Goal: Task Accomplishment & Management: Manage account settings

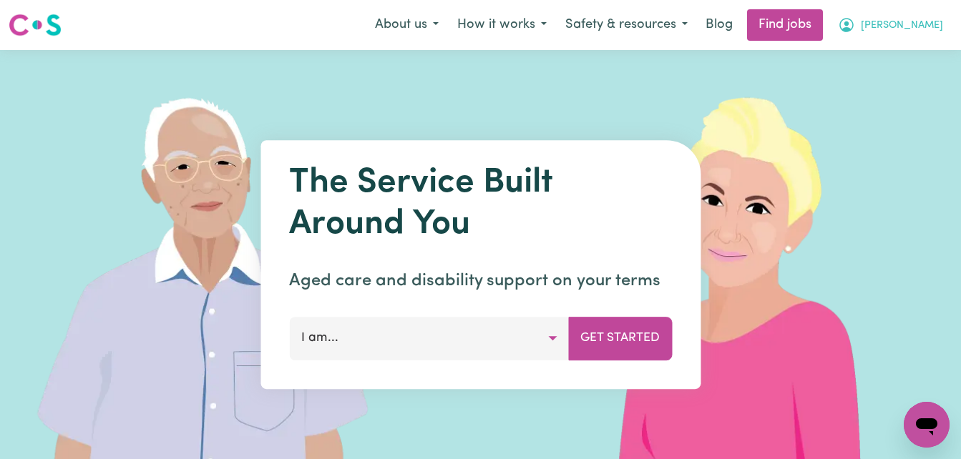
click at [918, 29] on span "[PERSON_NAME]" at bounding box center [902, 26] width 82 height 16
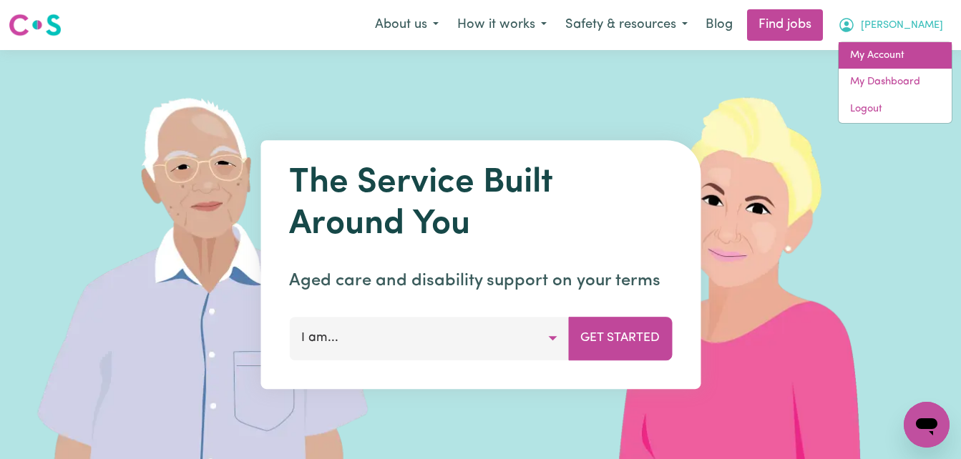
click at [879, 52] on link "My Account" at bounding box center [895, 55] width 113 height 27
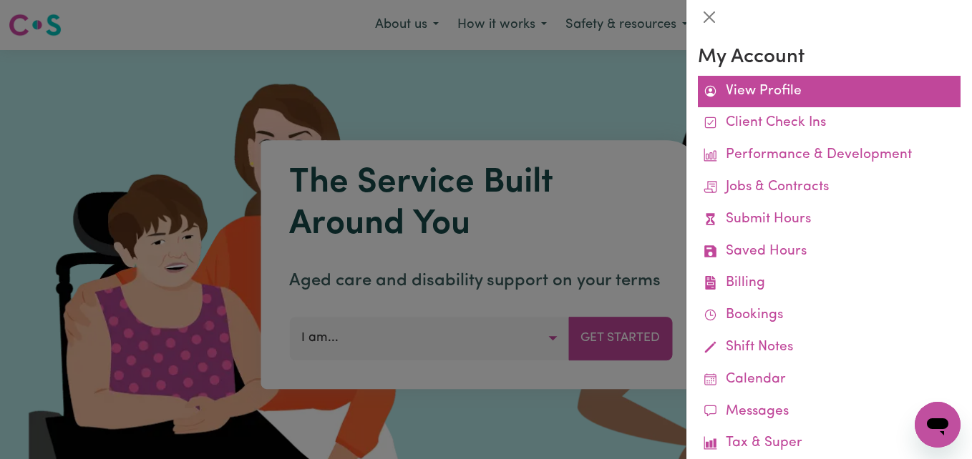
click at [761, 89] on link "View Profile" at bounding box center [829, 92] width 263 height 32
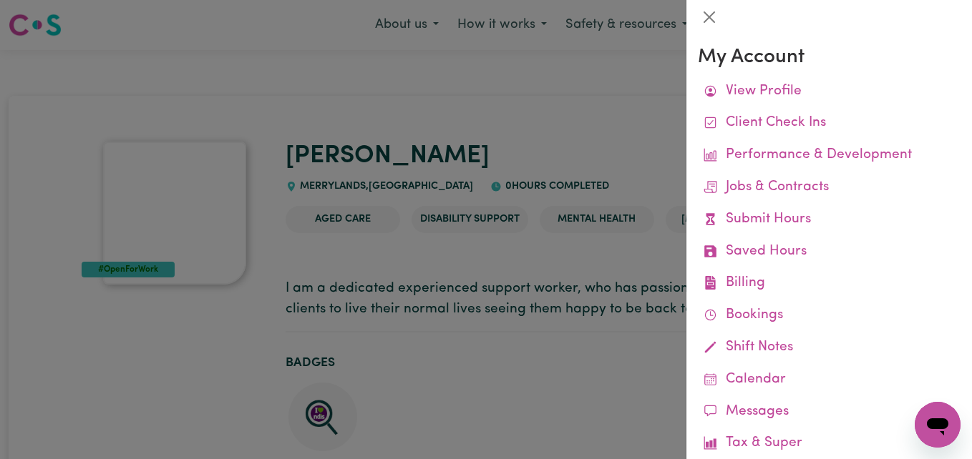
click at [532, 132] on div at bounding box center [486, 229] width 972 height 459
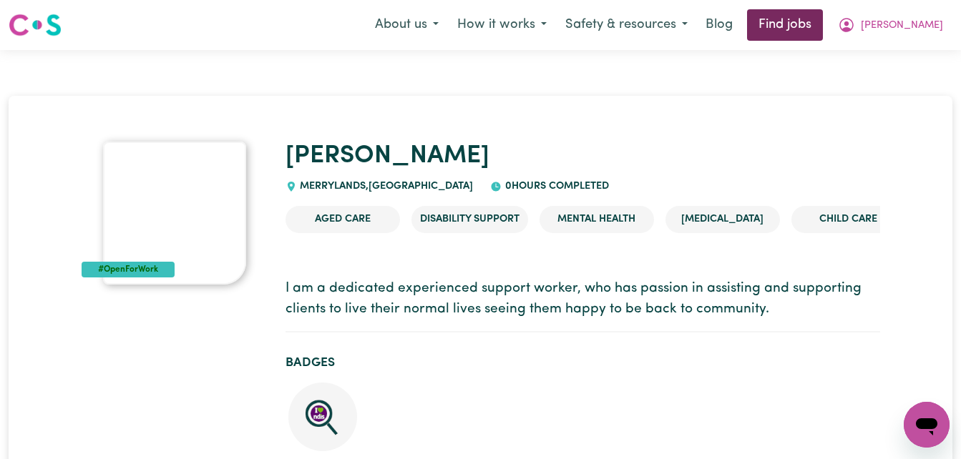
click at [823, 24] on link "Find jobs" at bounding box center [785, 24] width 76 height 31
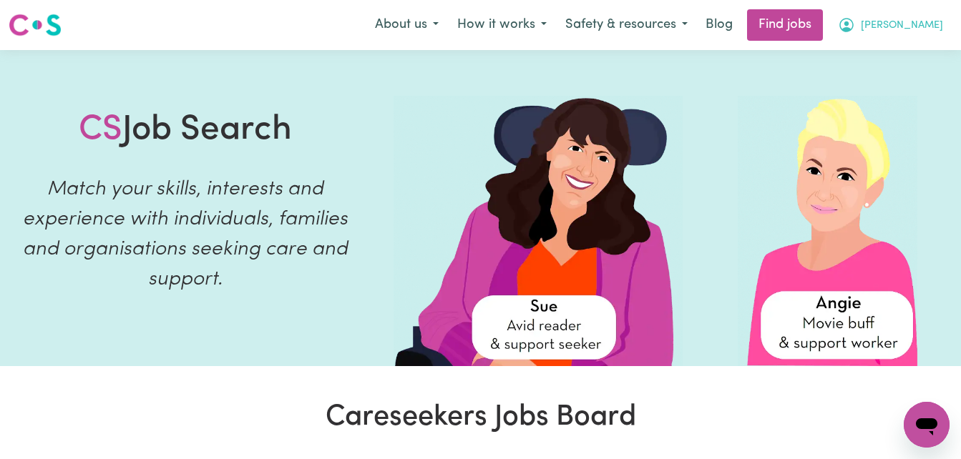
click at [913, 26] on span "[PERSON_NAME]" at bounding box center [902, 26] width 82 height 16
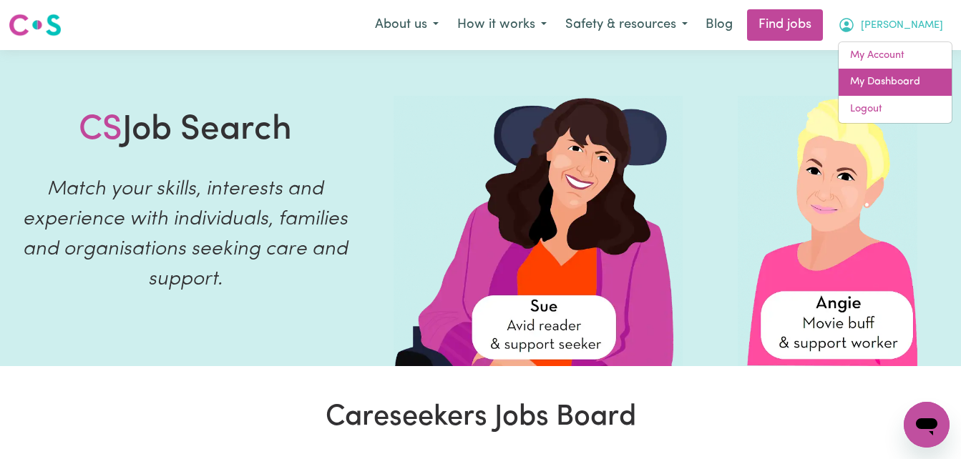
click at [882, 77] on link "My Dashboard" at bounding box center [895, 82] width 113 height 27
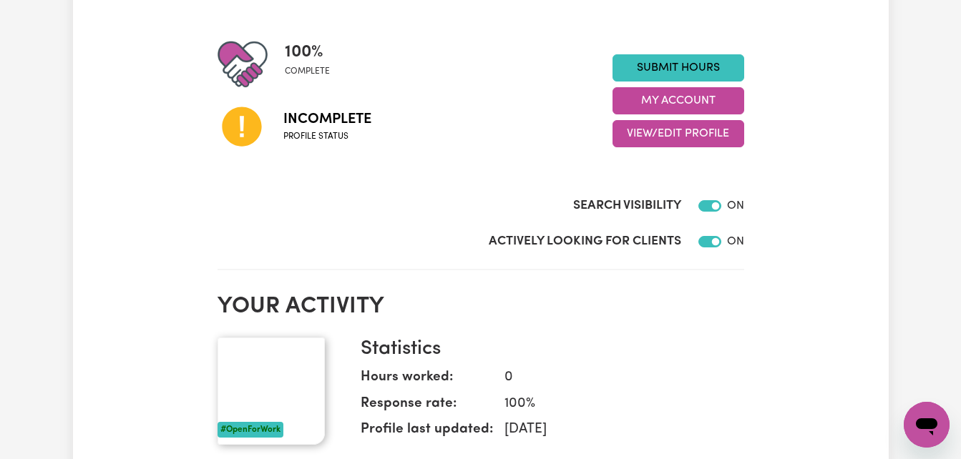
scroll to position [200, 0]
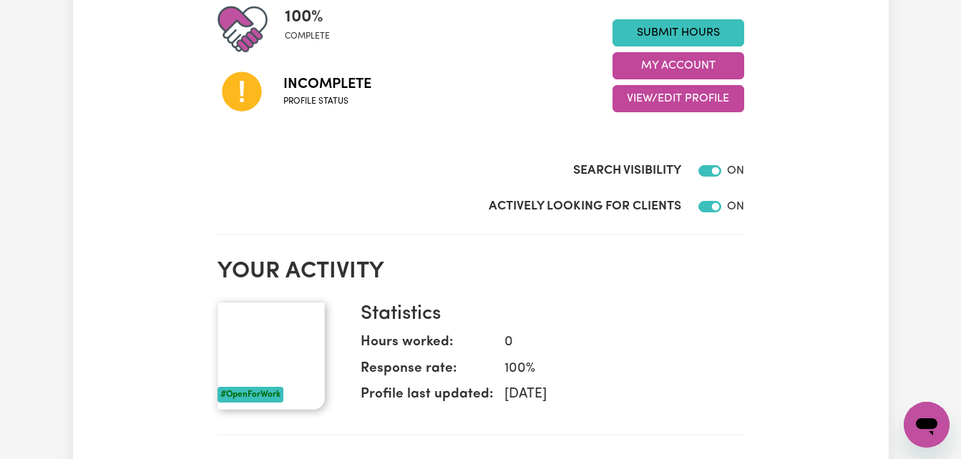
click at [338, 98] on span "Profile status" at bounding box center [327, 101] width 88 height 13
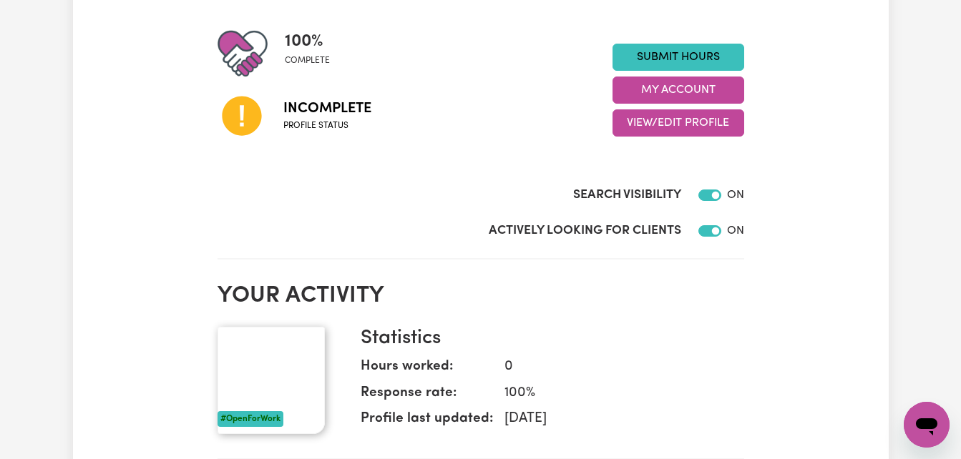
scroll to position [29, 0]
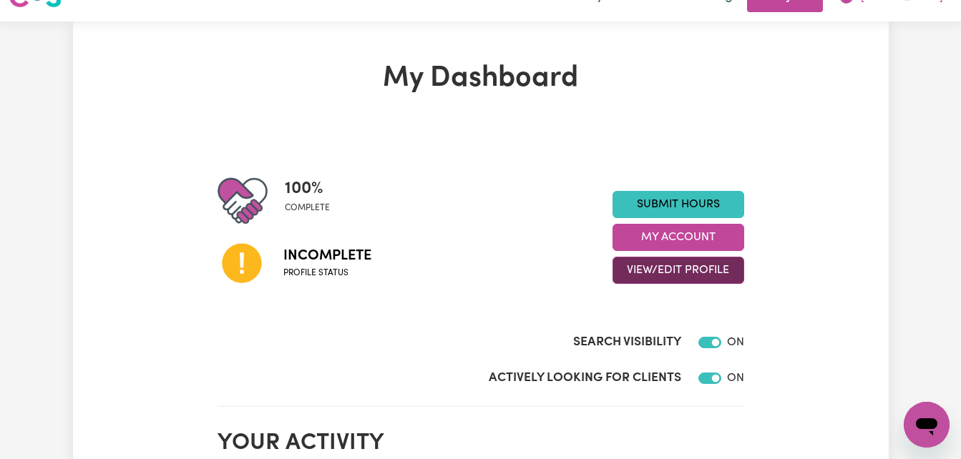
click at [668, 267] on button "View/Edit Profile" at bounding box center [679, 270] width 132 height 27
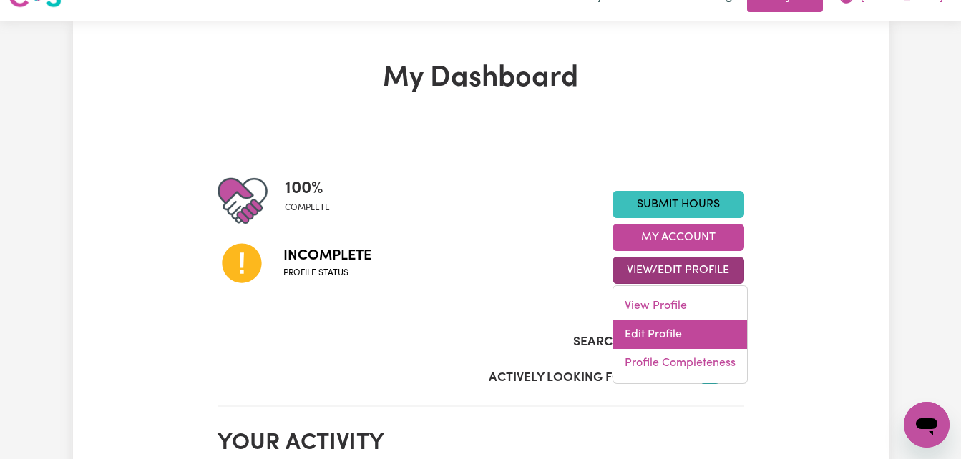
click at [654, 332] on link "Edit Profile" at bounding box center [680, 335] width 134 height 29
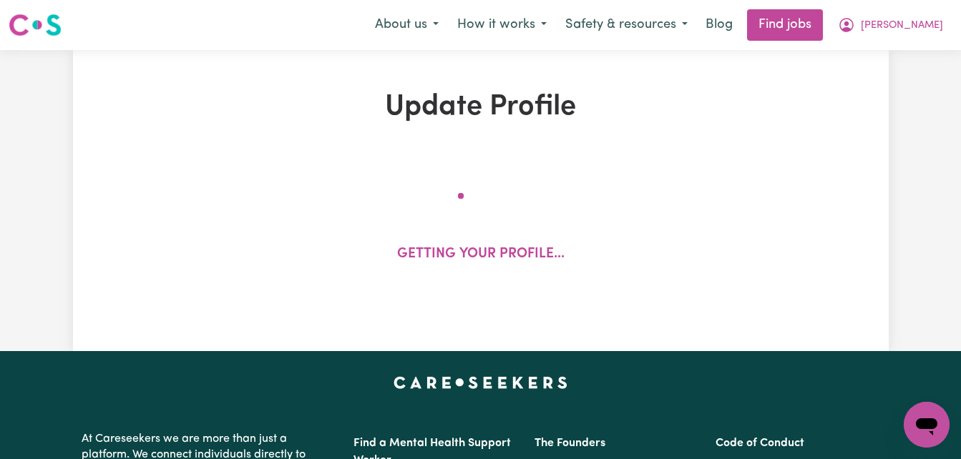
select select "[DEMOGRAPHIC_DATA]"
select select "[DEMOGRAPHIC_DATA] Work Visa"
select select "Studying a healthcare related degree or qualification"
select select "50"
select select "60"
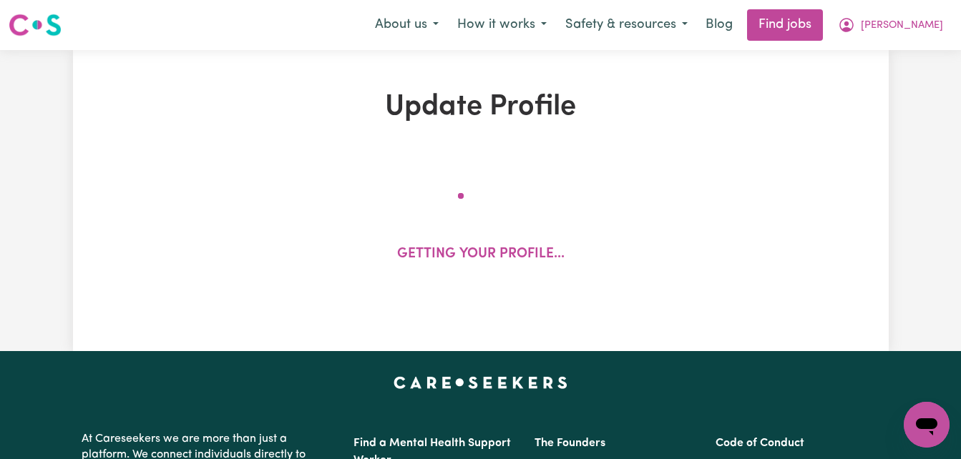
select select "70"
select select "80"
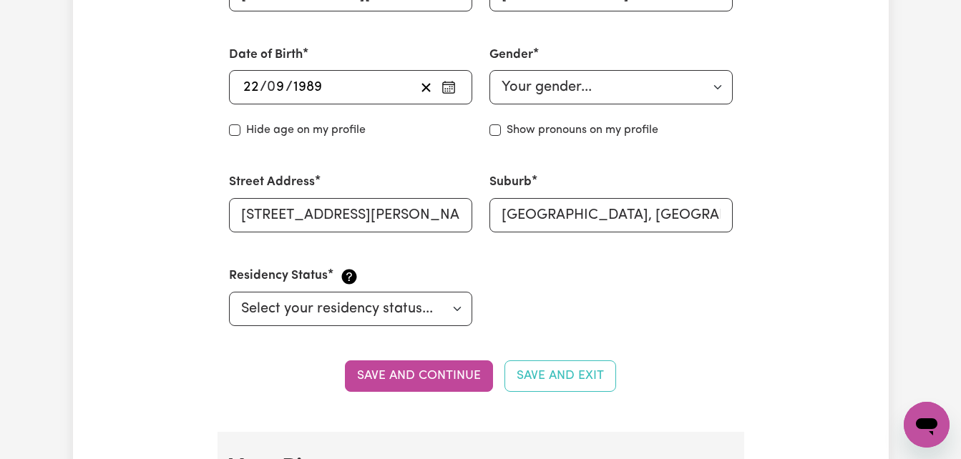
scroll to position [601, 0]
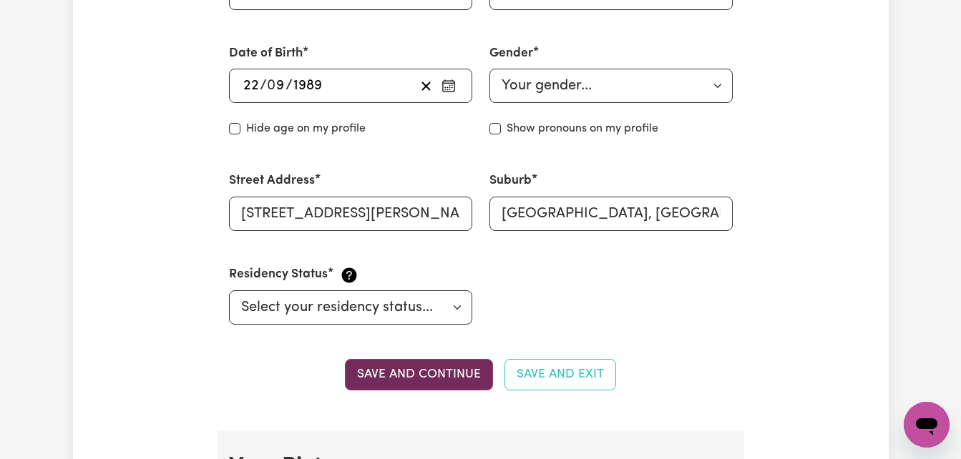
click at [443, 367] on button "Save and continue" at bounding box center [419, 374] width 148 height 31
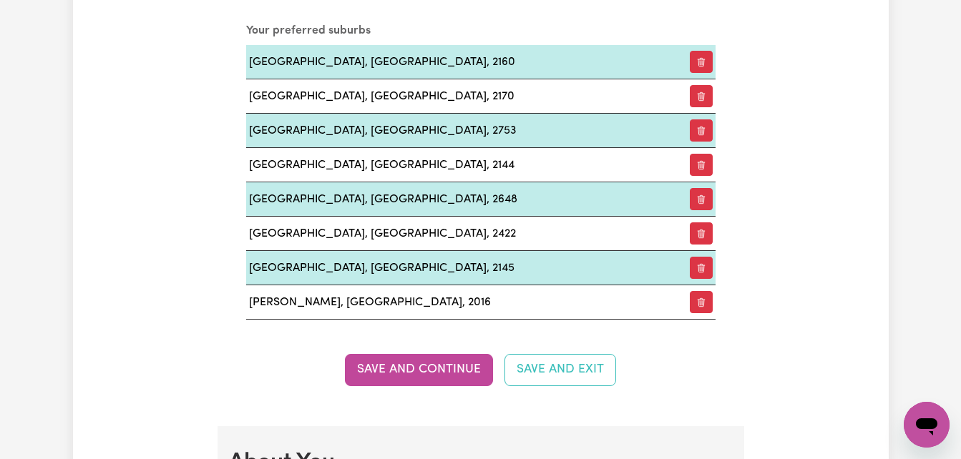
scroll to position [1805, 0]
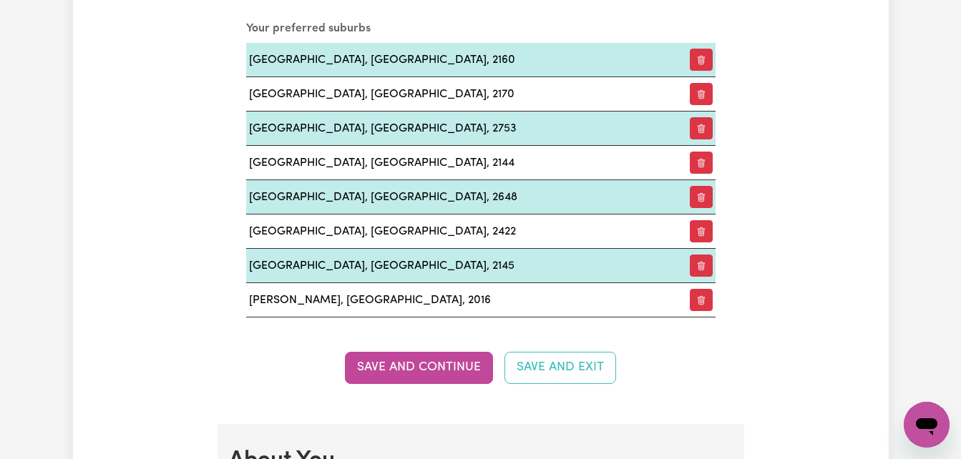
click at [443, 367] on button "Save and Continue" at bounding box center [419, 367] width 148 height 31
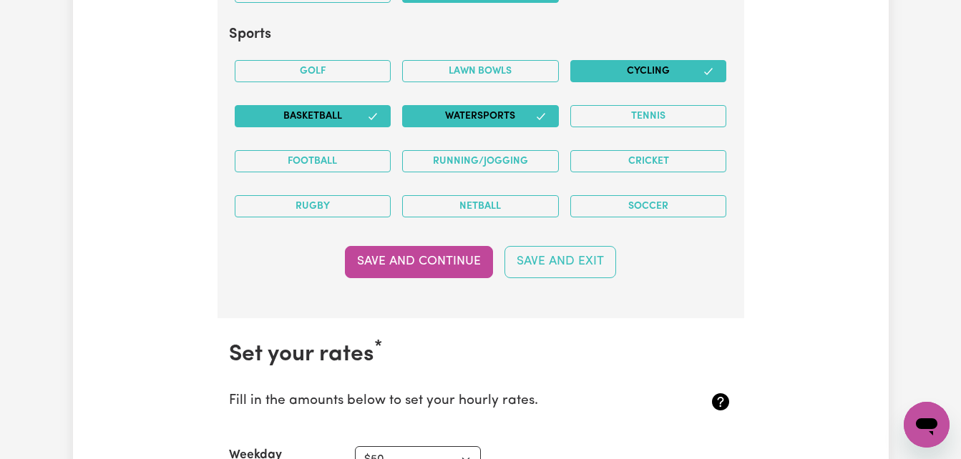
scroll to position [3373, 0]
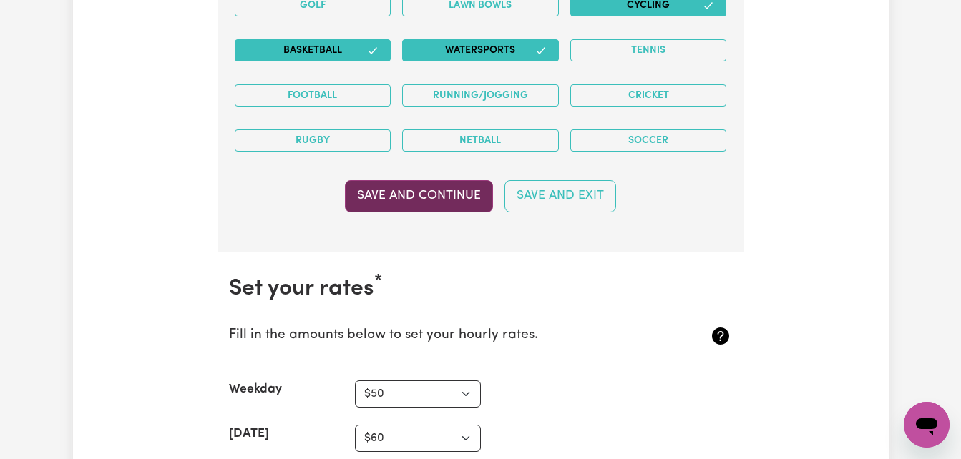
click at [408, 192] on button "Save and Continue" at bounding box center [419, 195] width 148 height 31
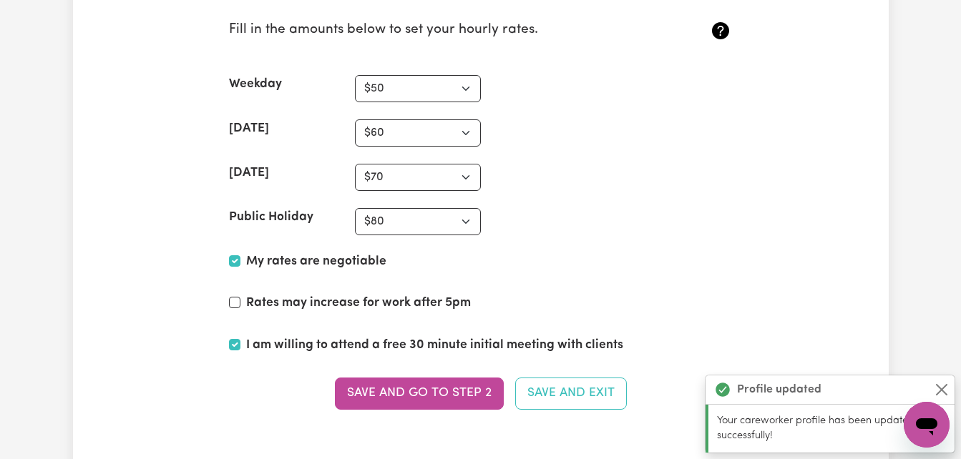
scroll to position [3683, 0]
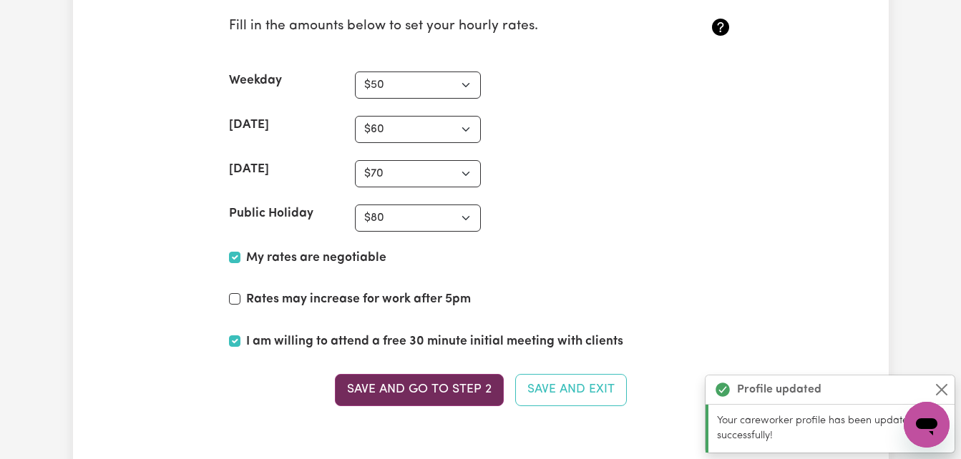
click at [429, 387] on button "Save and go to Step 2" at bounding box center [419, 389] width 169 height 31
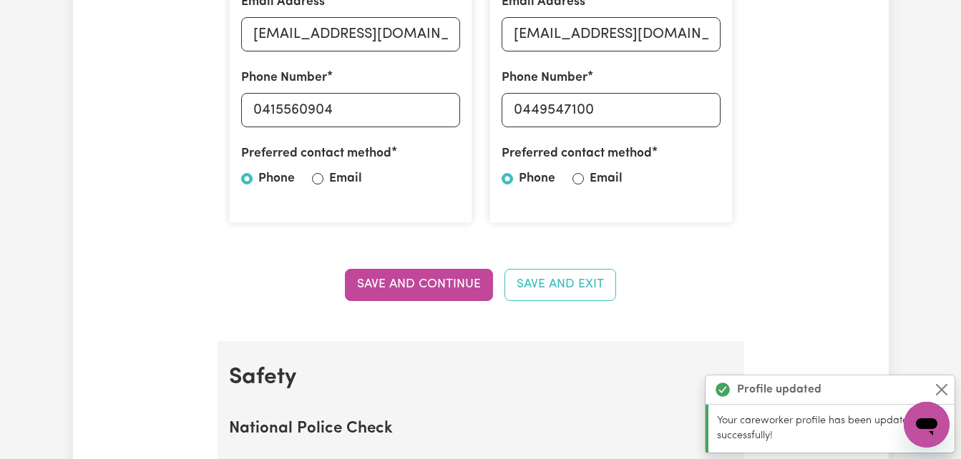
scroll to position [601, 0]
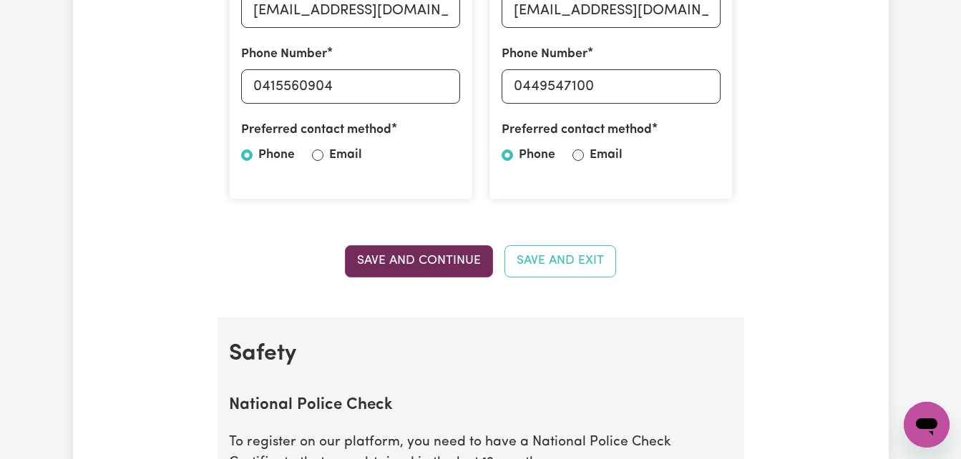
click at [425, 258] on button "Save and Continue" at bounding box center [419, 260] width 148 height 31
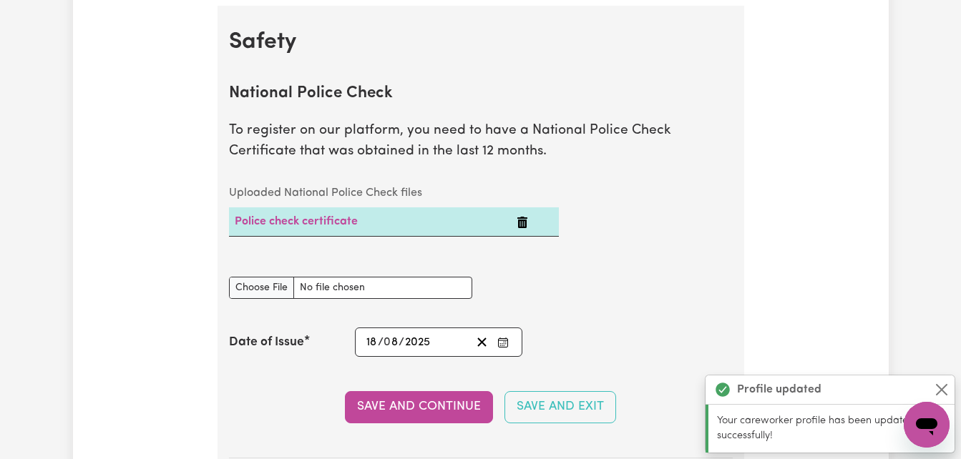
scroll to position [919, 0]
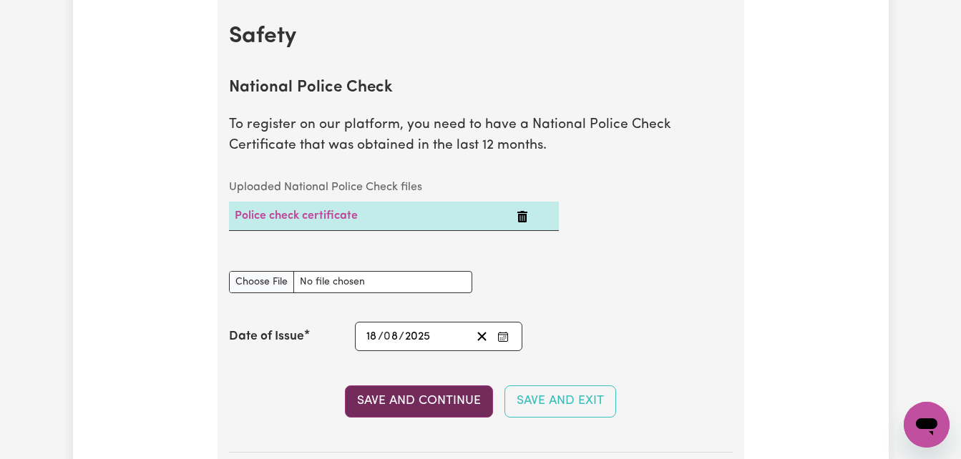
click at [417, 404] on button "Save and Continue" at bounding box center [419, 401] width 148 height 31
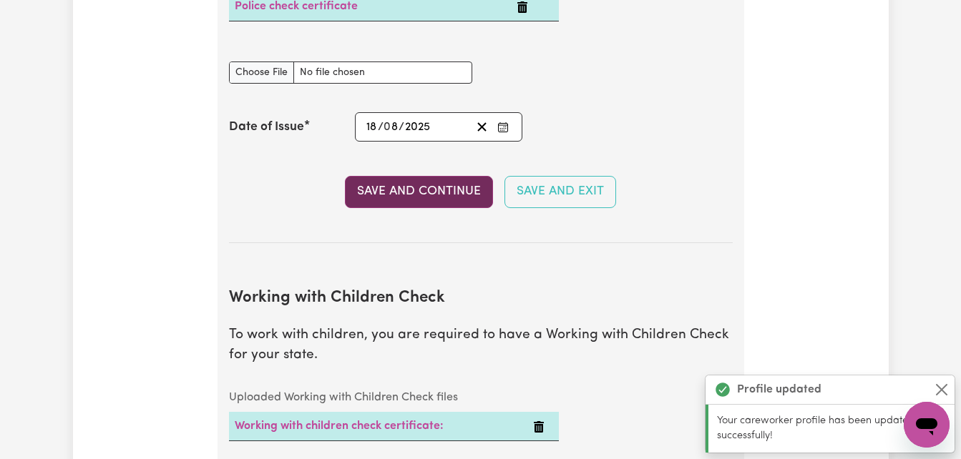
scroll to position [1395, 0]
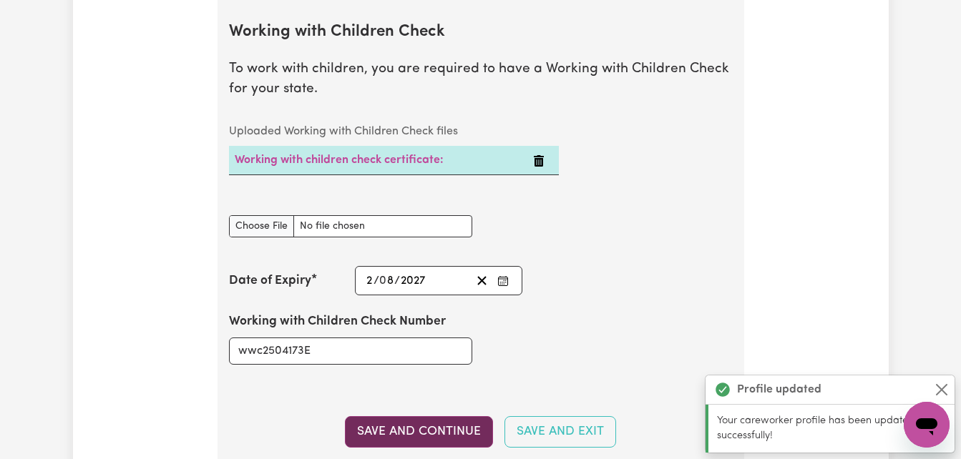
click at [429, 442] on button "Save and Continue" at bounding box center [419, 431] width 148 height 31
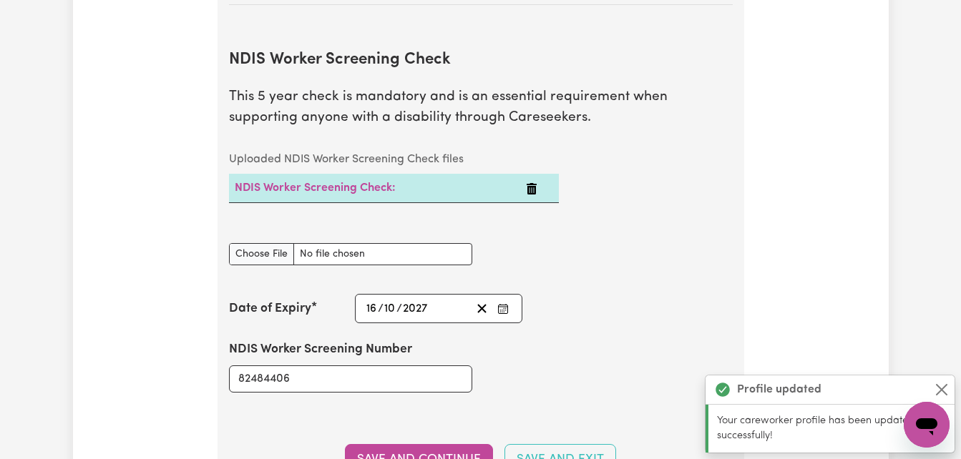
scroll to position [1901, 0]
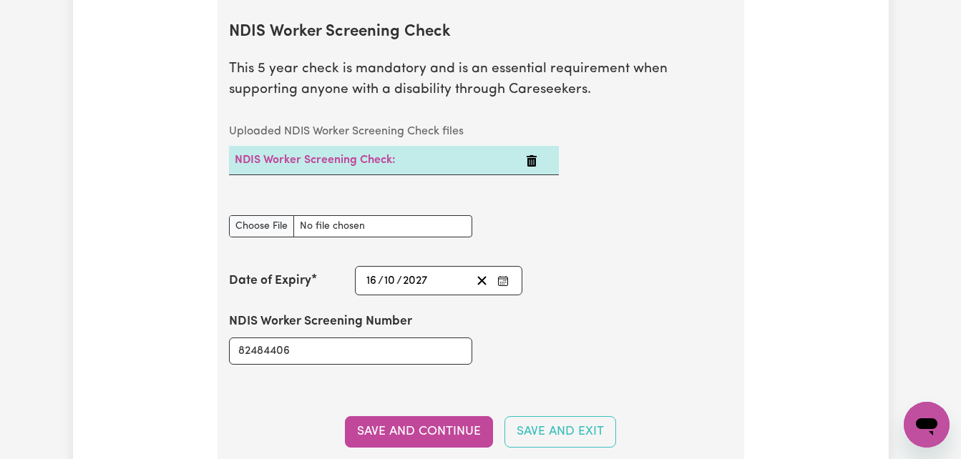
click at [429, 442] on button "Save and Continue" at bounding box center [419, 431] width 148 height 31
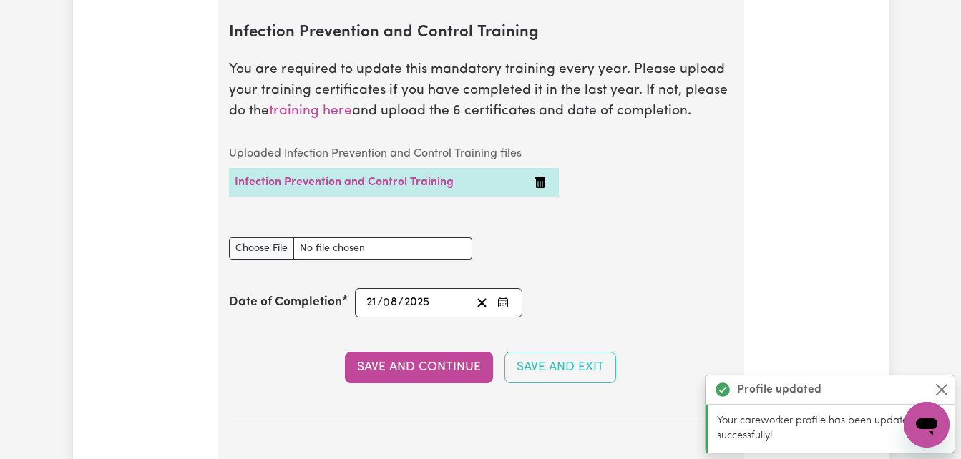
scroll to position [2407, 0]
click at [426, 374] on button "Save and Continue" at bounding box center [419, 366] width 148 height 31
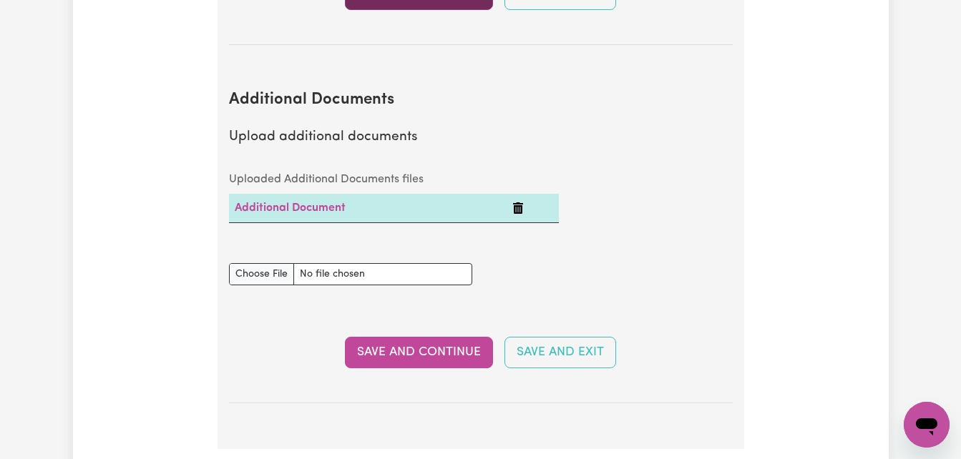
scroll to position [2847, 0]
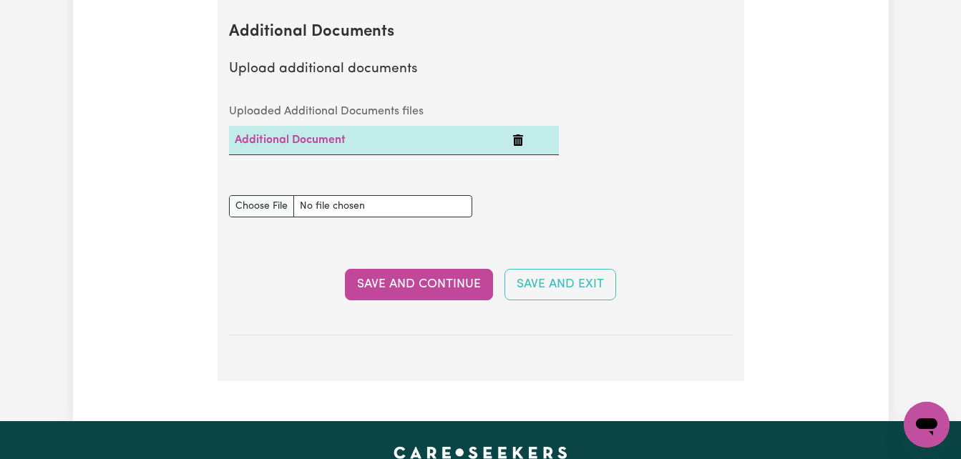
click at [418, 308] on section "Additional Documents Upload additional documents Uploaded Additional Documents …" at bounding box center [481, 168] width 504 height 336
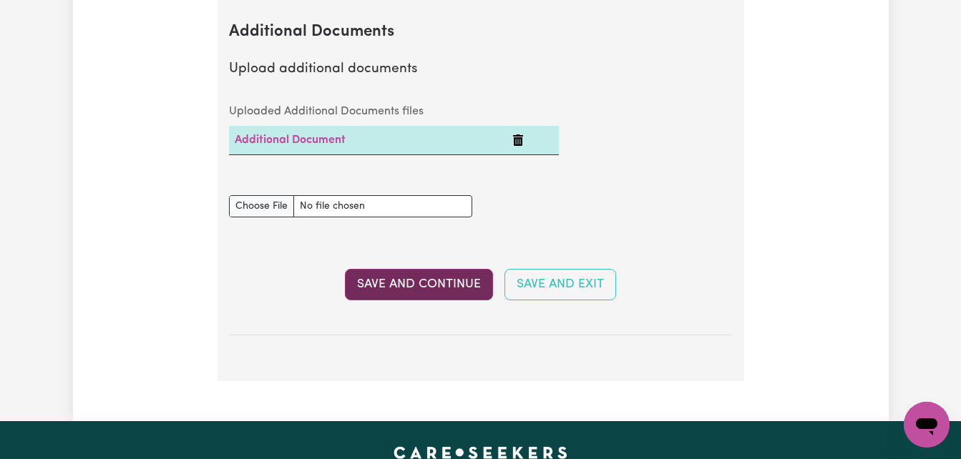
click at [409, 288] on button "Save and Continue" at bounding box center [419, 284] width 148 height 31
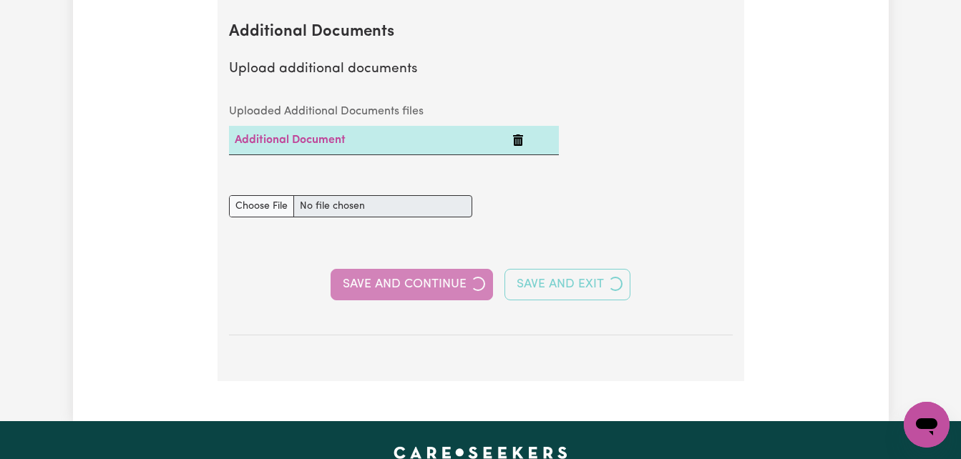
select select "2022"
select select "2024"
select select "Certificate III (Individual Support)"
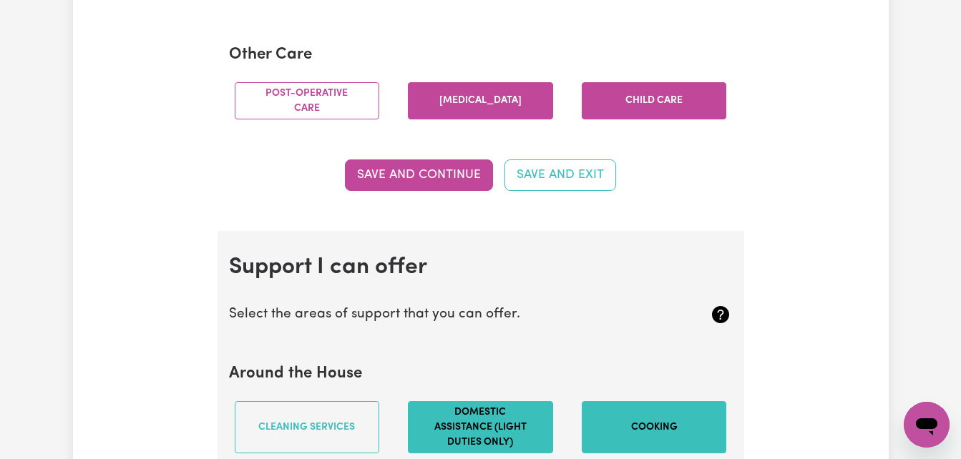
scroll to position [1116, 0]
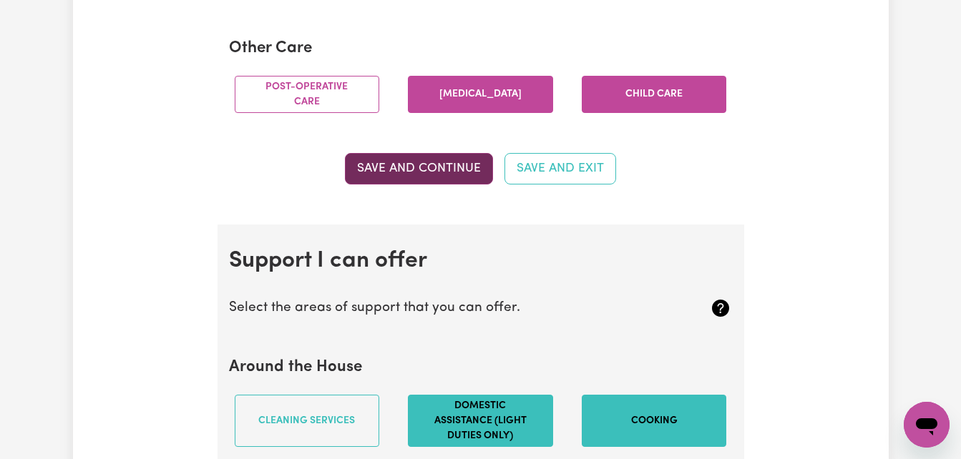
click at [429, 182] on button "Save and Continue" at bounding box center [419, 168] width 148 height 31
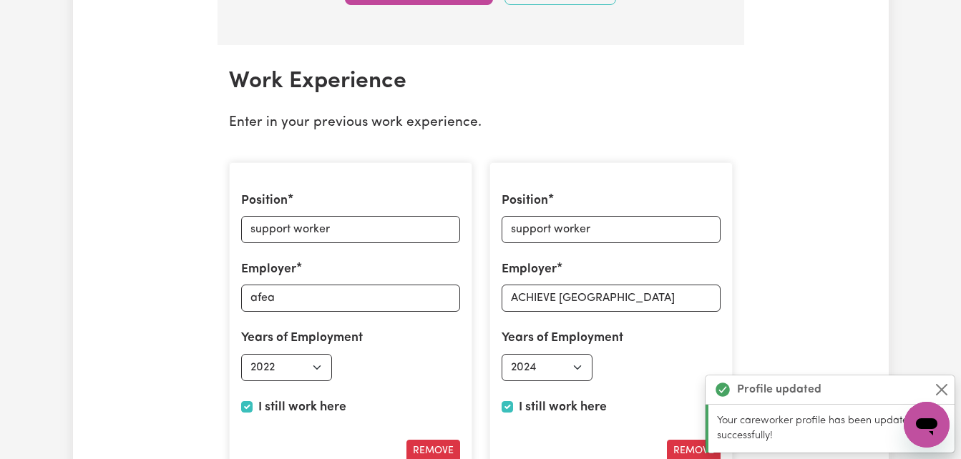
scroll to position [2129, 0]
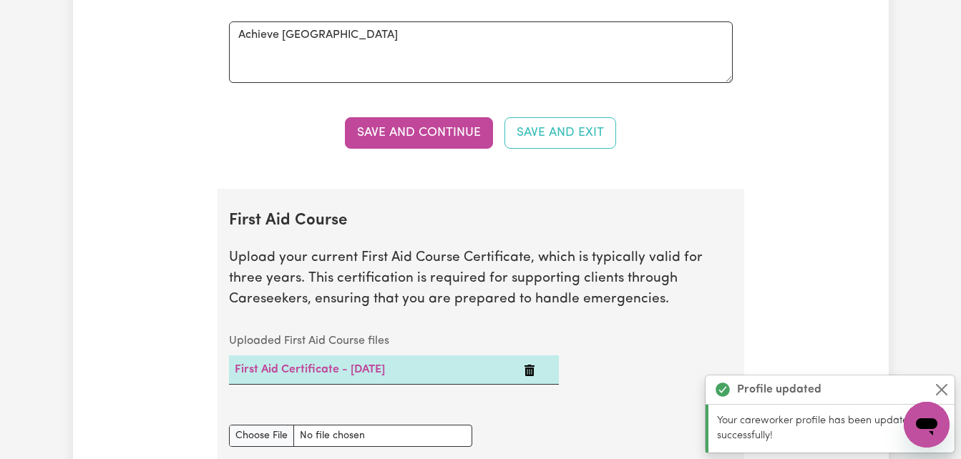
scroll to position [2843, 0]
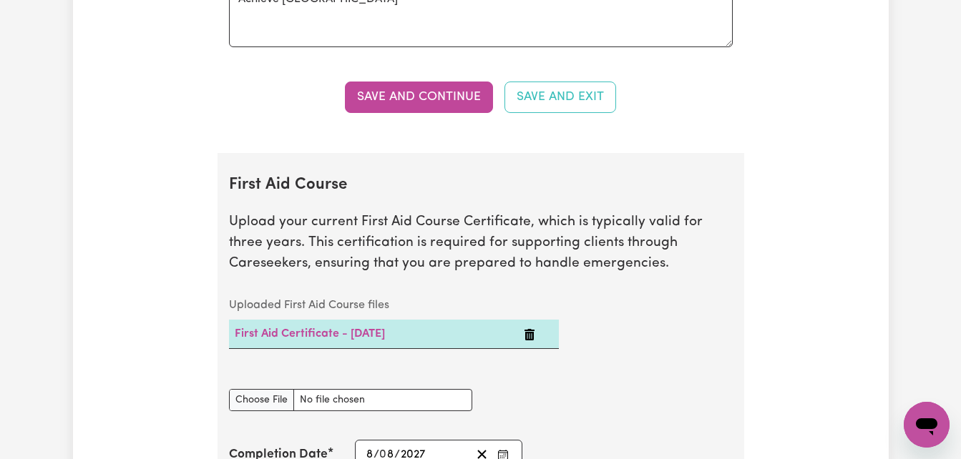
click at [425, 108] on button "Save and Continue" at bounding box center [419, 97] width 148 height 31
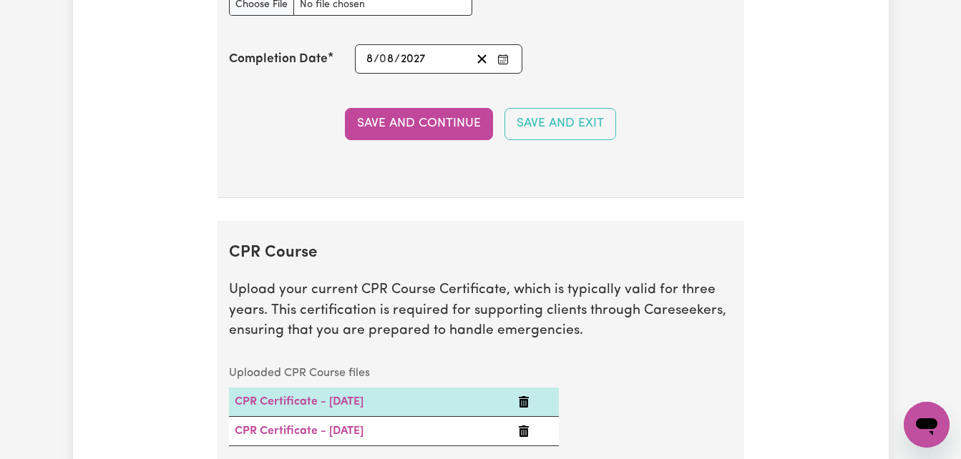
scroll to position [3240, 0]
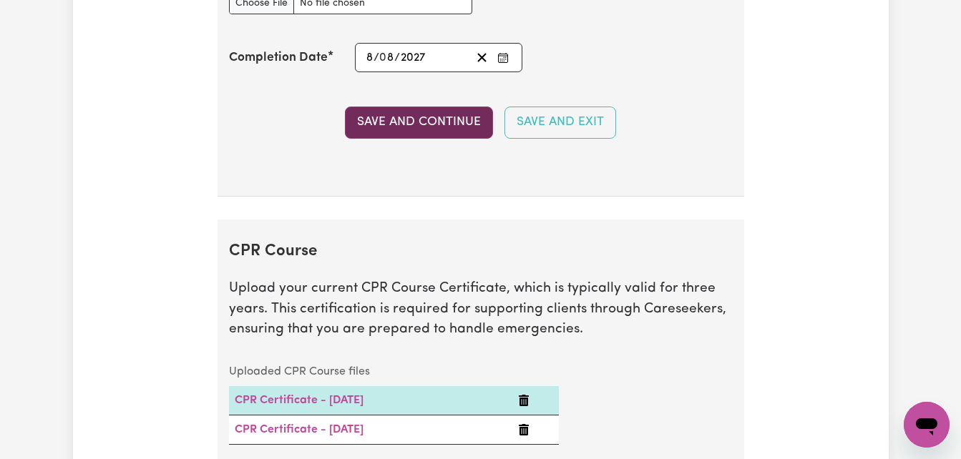
click at [428, 138] on button "Save and Continue" at bounding box center [419, 122] width 148 height 31
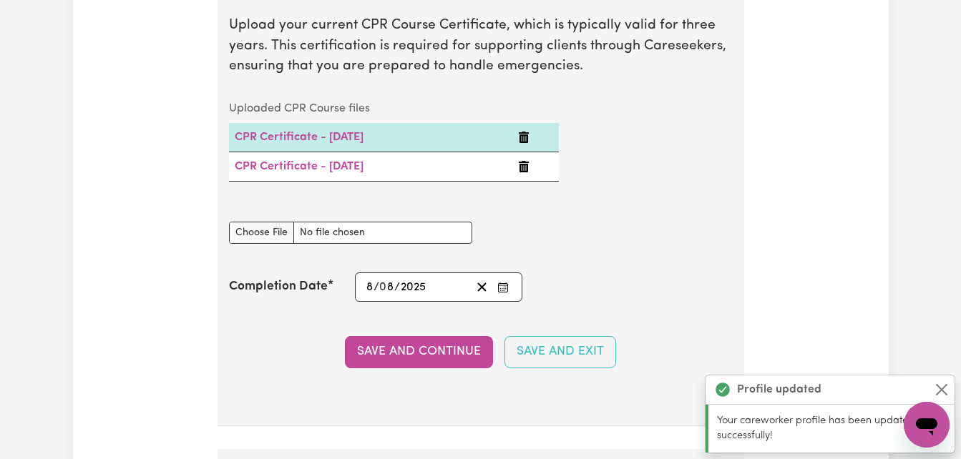
scroll to position [3618, 0]
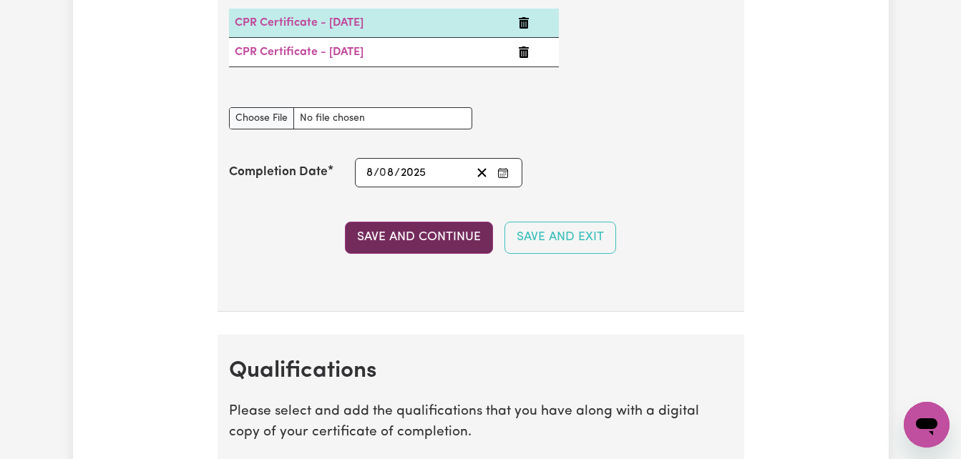
click at [423, 249] on button "Save and Continue" at bounding box center [419, 237] width 148 height 31
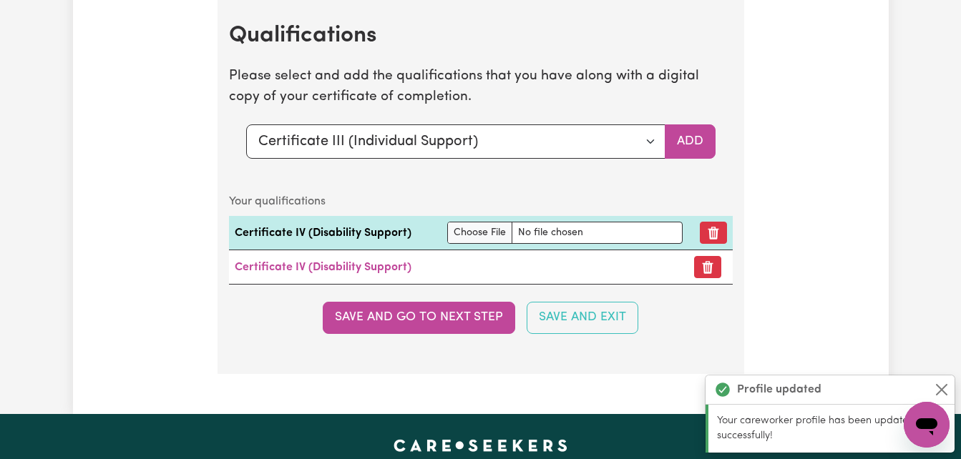
scroll to position [3968, 0]
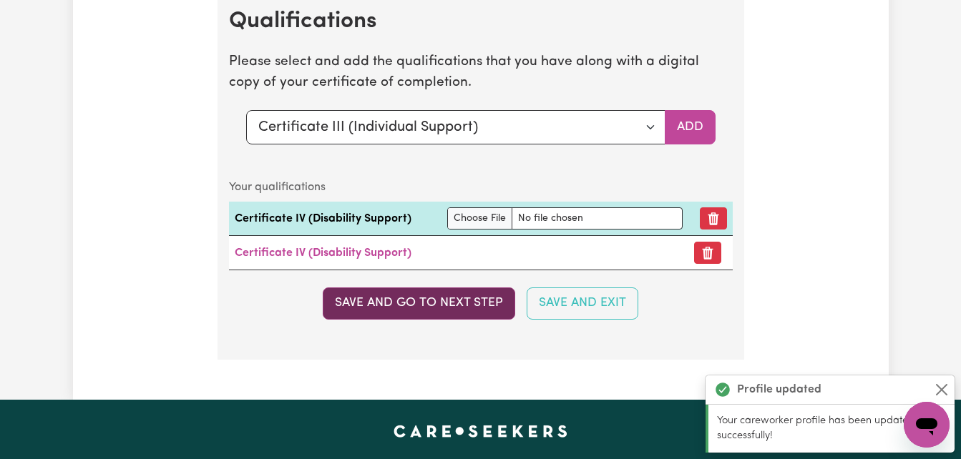
click at [406, 319] on button "Save and go to next step" at bounding box center [419, 303] width 193 height 31
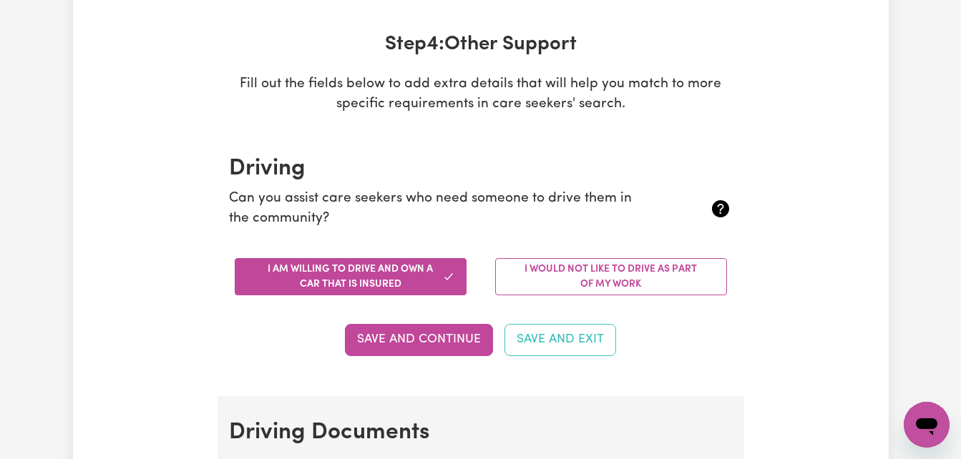
scroll to position [229, 0]
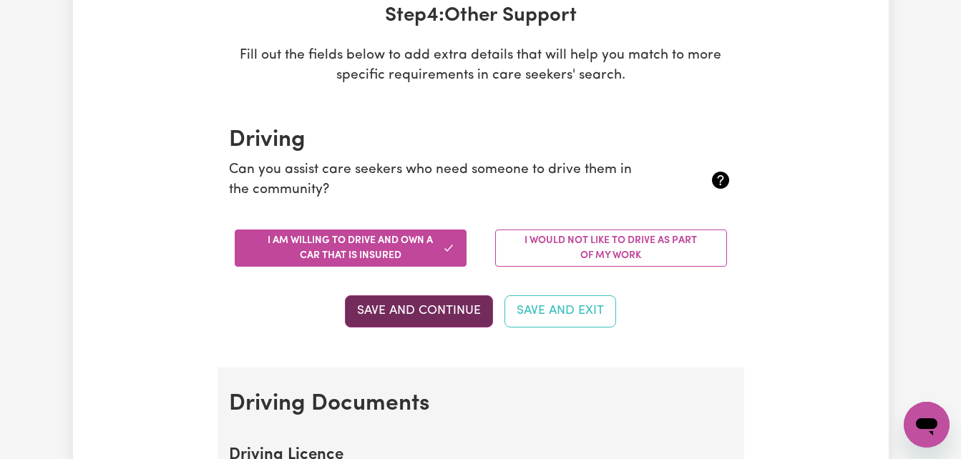
click at [433, 306] on button "Save and Continue" at bounding box center [419, 311] width 148 height 31
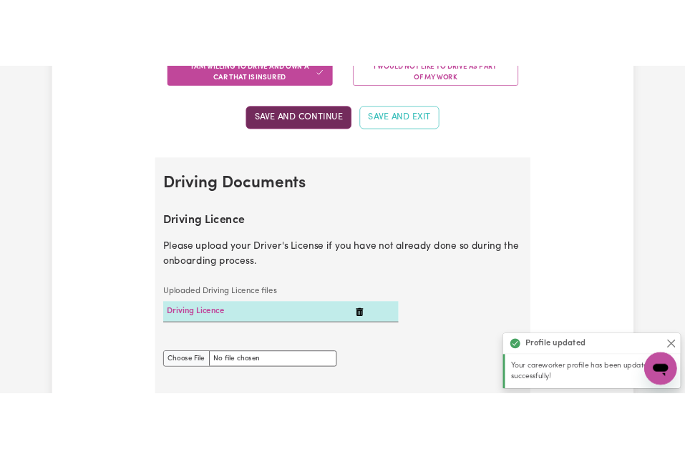
scroll to position [653, 0]
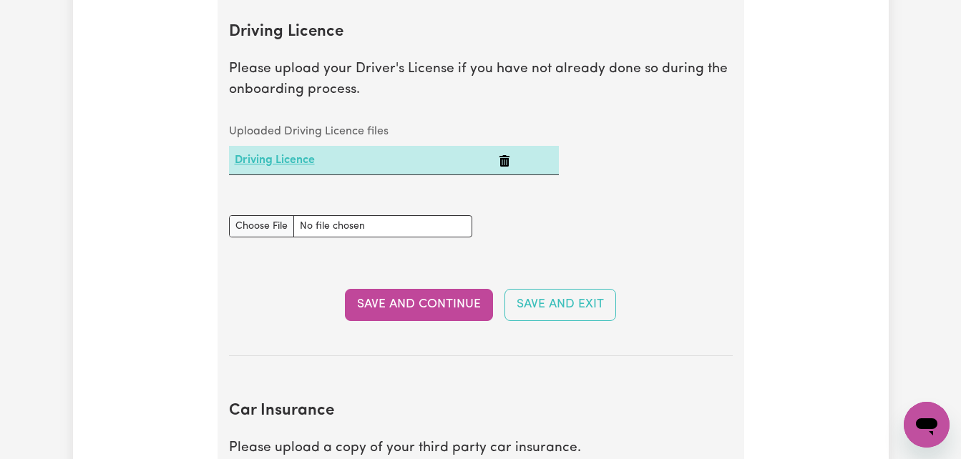
click at [296, 162] on link "Driving Licence" at bounding box center [275, 160] width 80 height 11
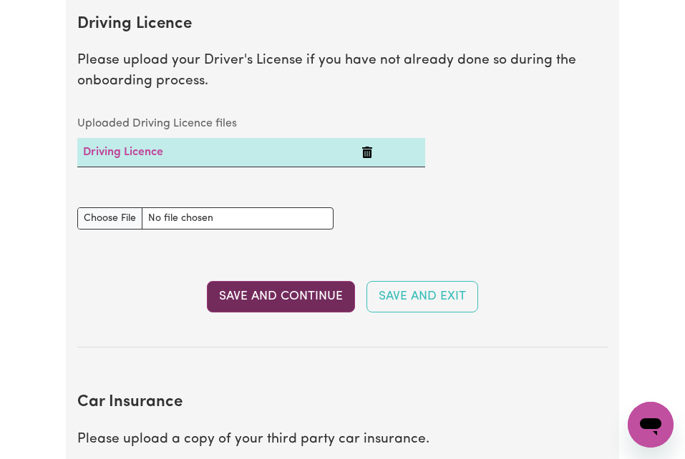
click at [286, 296] on button "Save and Continue" at bounding box center [281, 296] width 148 height 31
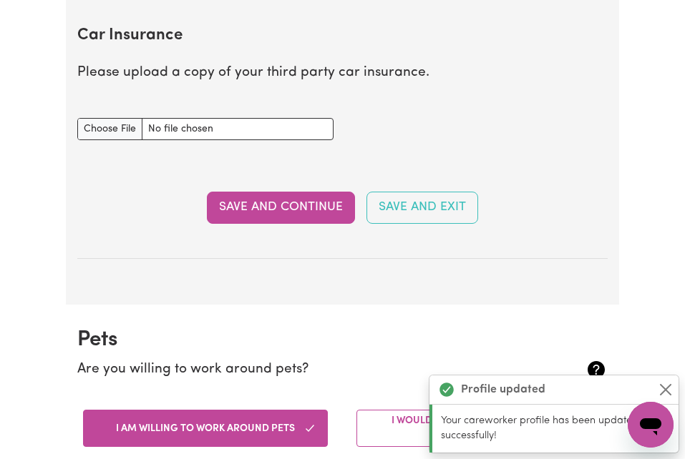
scroll to position [1024, 0]
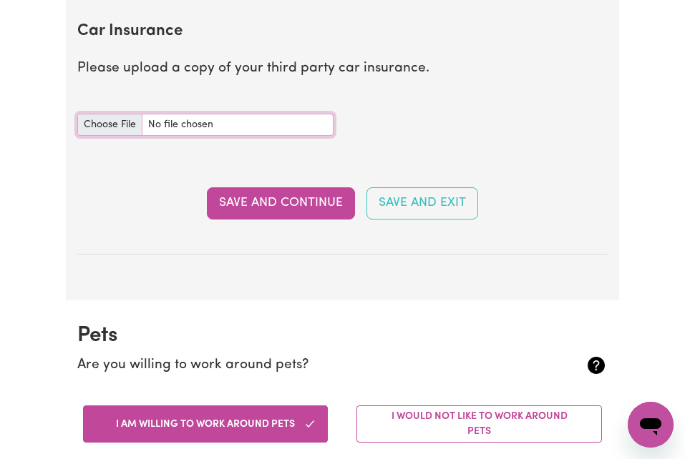
click at [121, 129] on input "Car Insurance document" at bounding box center [205, 125] width 257 height 22
click at [195, 120] on input "Car Insurance document" at bounding box center [205, 125] width 257 height 22
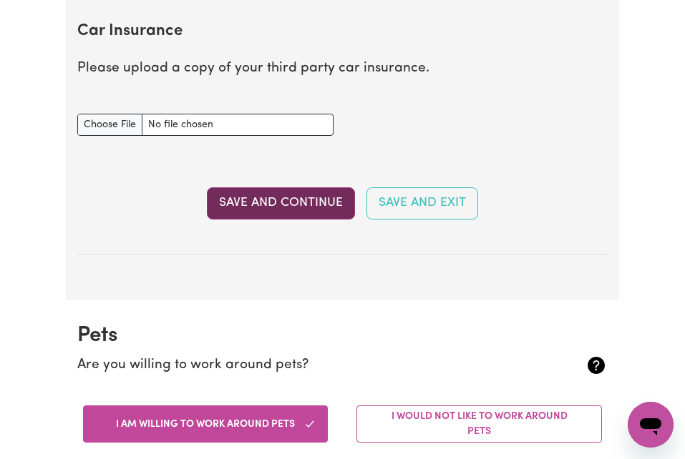
click at [289, 204] on button "Save and Continue" at bounding box center [281, 202] width 148 height 31
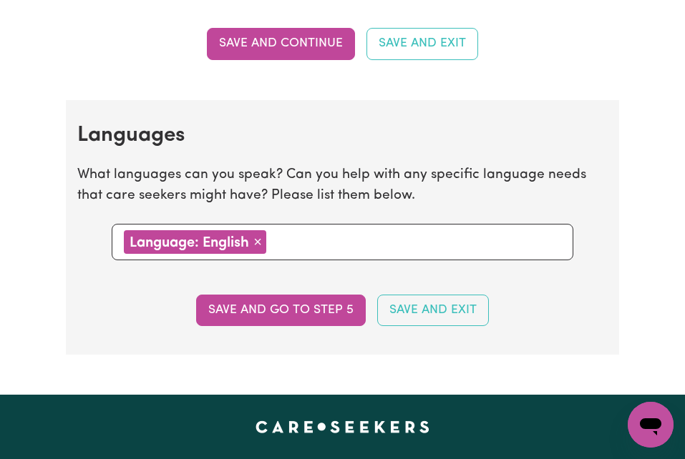
scroll to position [1582, 0]
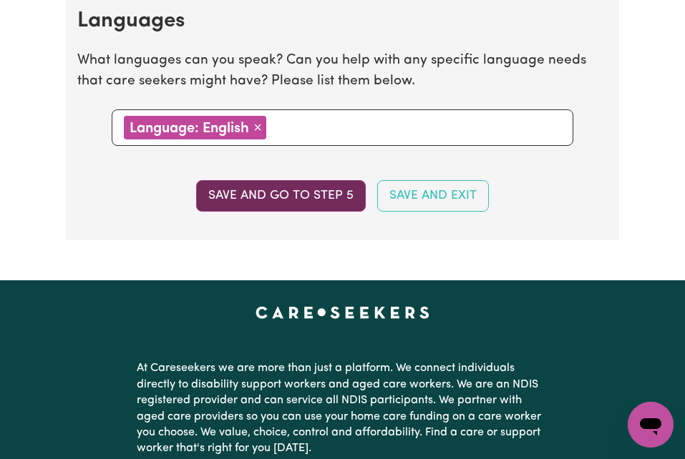
click at [292, 198] on button "Save and go to step 5" at bounding box center [281, 195] width 170 height 31
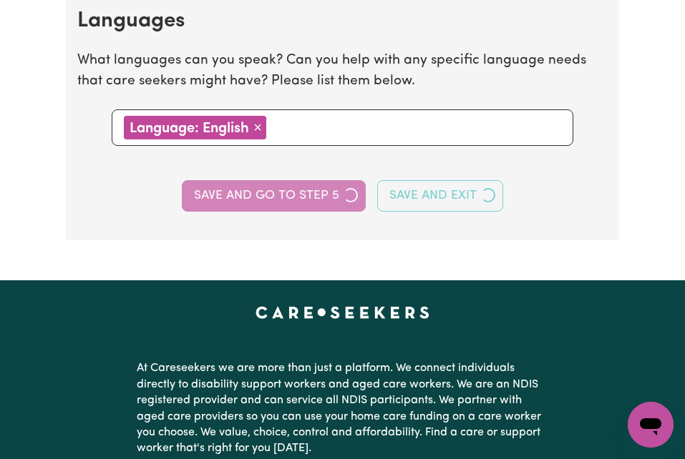
select select "I am providing services by being employed by an organisation"
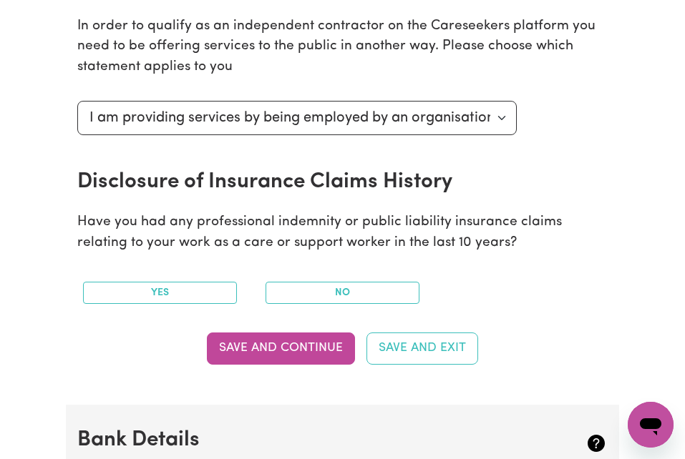
scroll to position [601, 0]
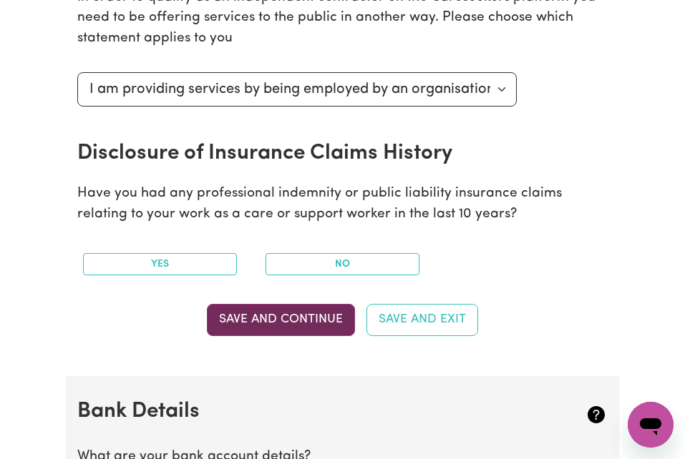
click at [281, 313] on button "Save and Continue" at bounding box center [281, 319] width 148 height 31
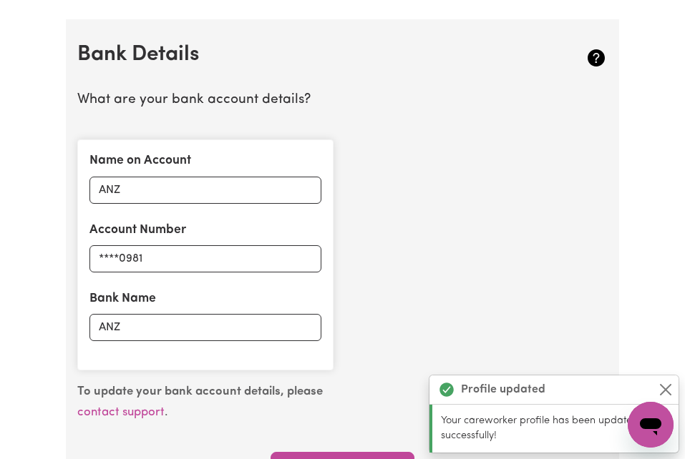
scroll to position [978, 0]
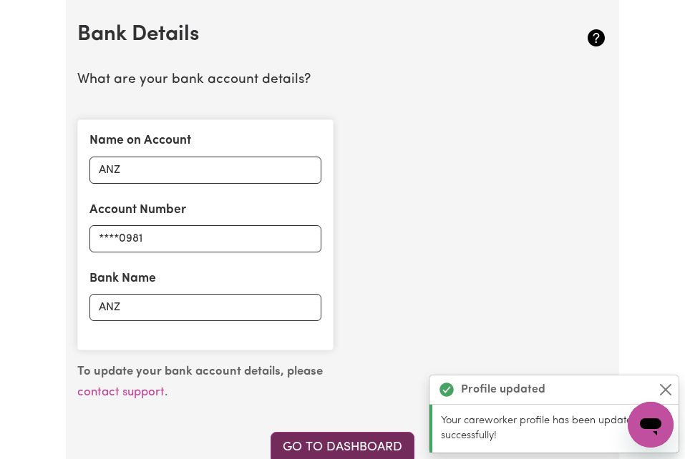
click at [346, 445] on link "Go to Dashboard" at bounding box center [343, 447] width 144 height 31
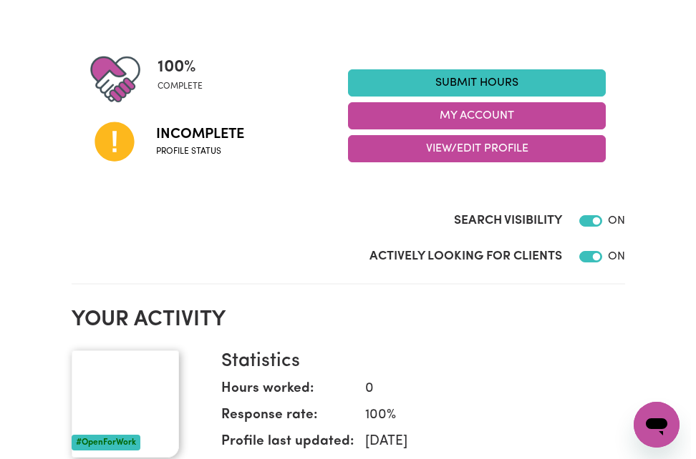
scroll to position [143, 0]
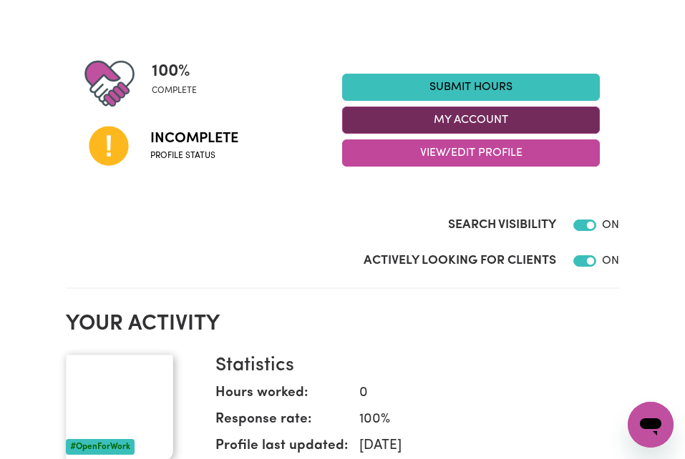
click at [482, 123] on button "My Account" at bounding box center [471, 120] width 258 height 27
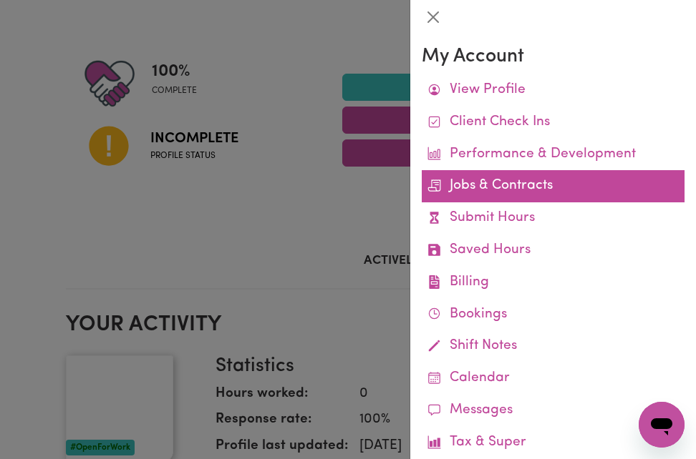
click at [510, 185] on link "Jobs & Contracts" at bounding box center [552, 186] width 263 height 32
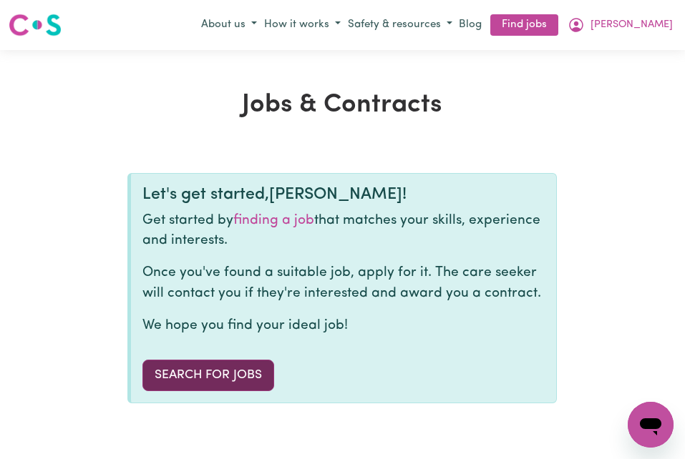
click at [208, 373] on link "Search for Jobs" at bounding box center [208, 375] width 132 height 31
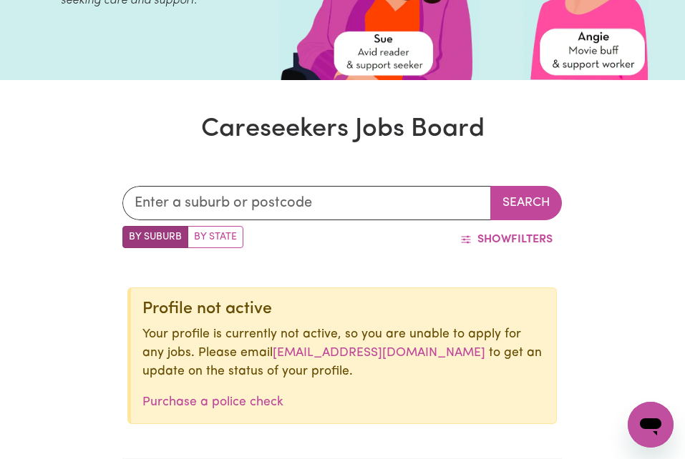
scroll to position [259, 0]
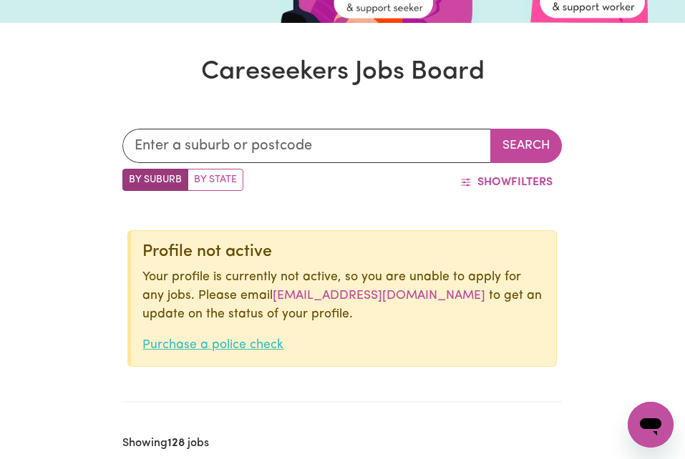
click at [241, 346] on link "Purchase a police check" at bounding box center [212, 345] width 141 height 12
